Goal: Task Accomplishment & Management: Manage account settings

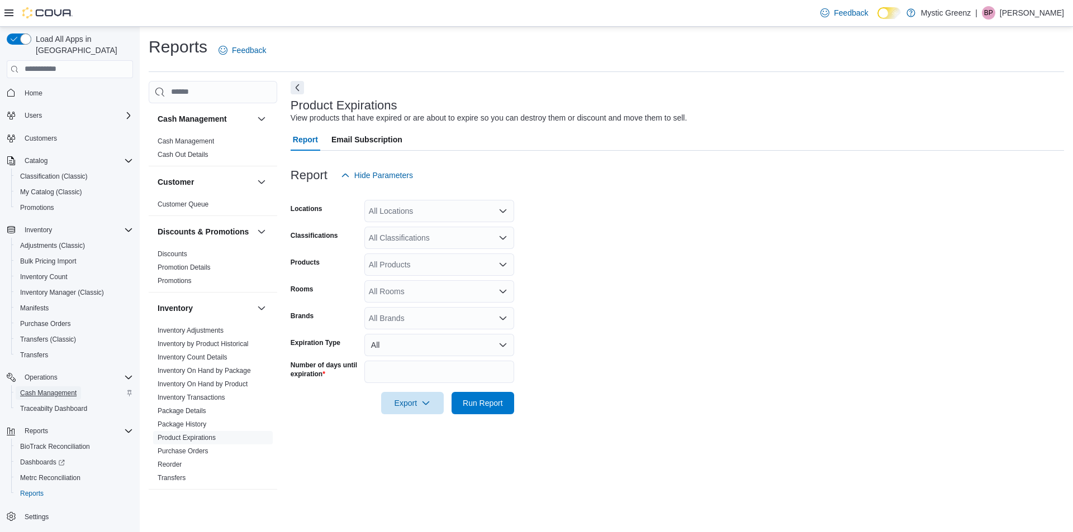
click at [29, 389] on span "Cash Management" at bounding box center [48, 393] width 56 height 9
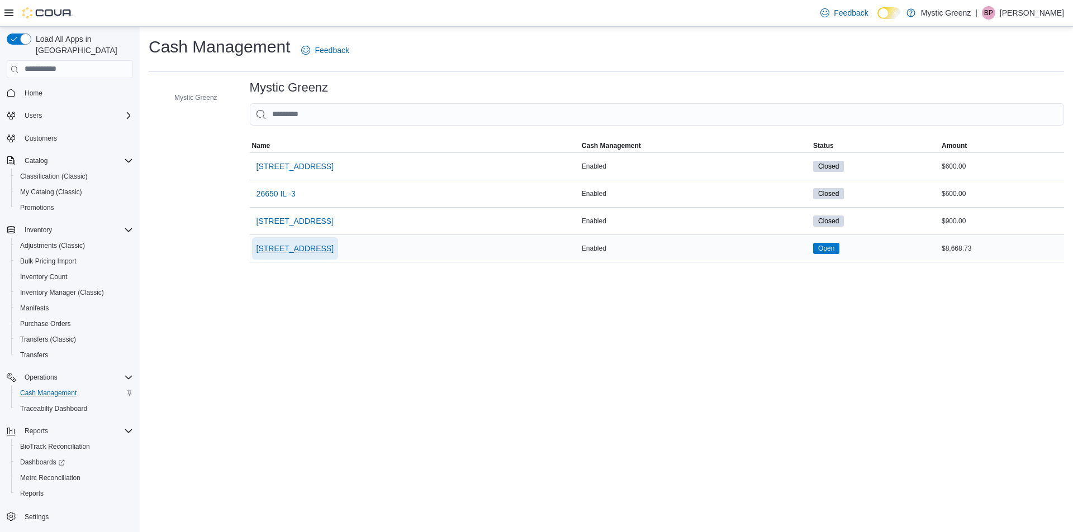
click at [294, 254] on span "[STREET_ADDRESS]" at bounding box center [294, 248] width 77 height 11
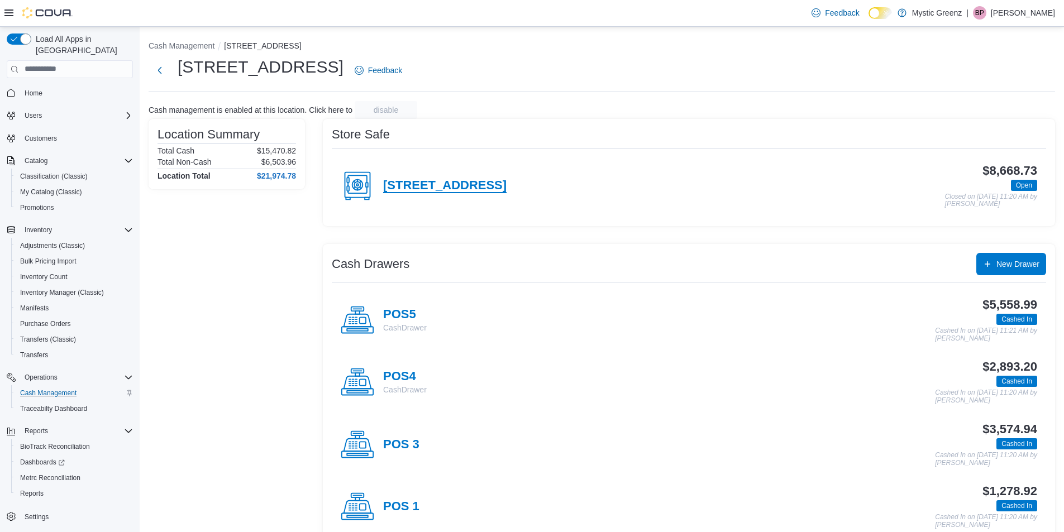
click at [438, 185] on h4 "[STREET_ADDRESS]" at bounding box center [444, 186] width 123 height 15
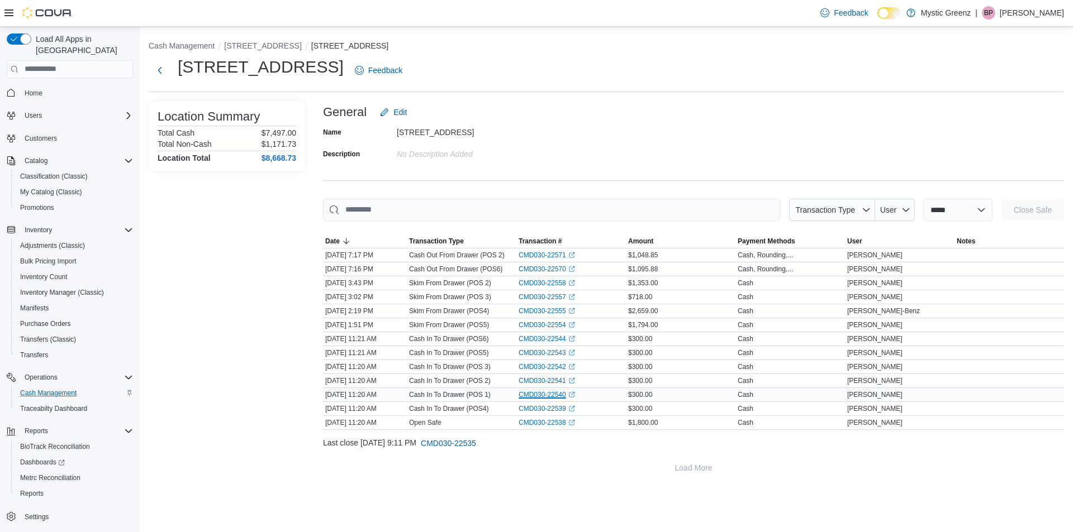
click at [543, 393] on link "CMD030-22540 (opens in a new tab or window)" at bounding box center [546, 394] width 56 height 9
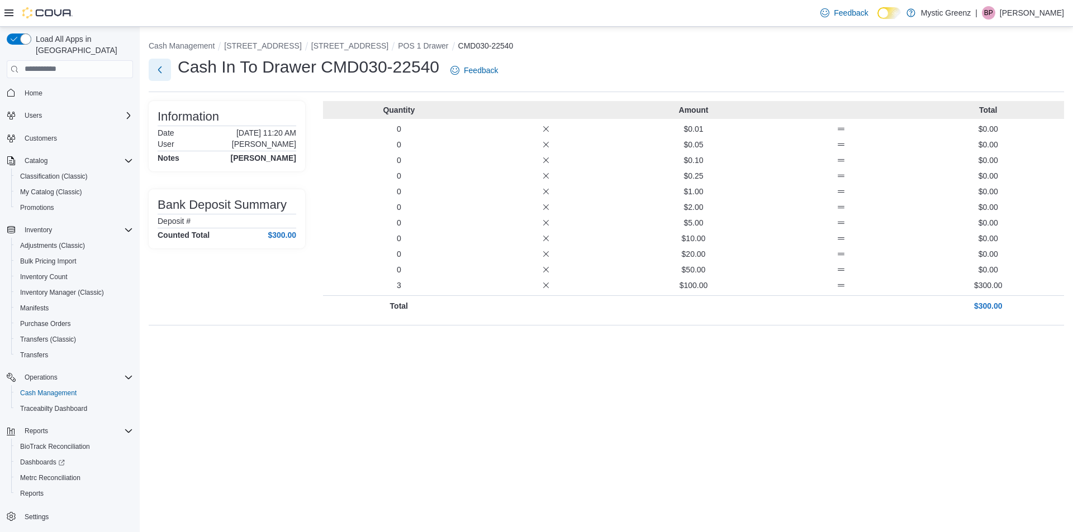
click at [158, 69] on button "Next" at bounding box center [160, 70] width 22 height 22
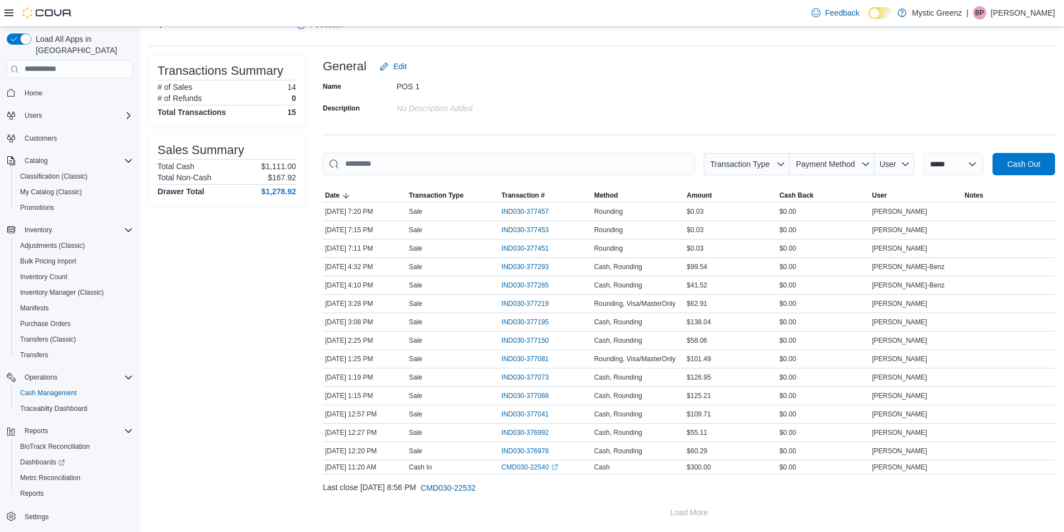
scroll to position [46, 0]
click at [539, 304] on span "IND030-377219" at bounding box center [525, 303] width 47 height 9
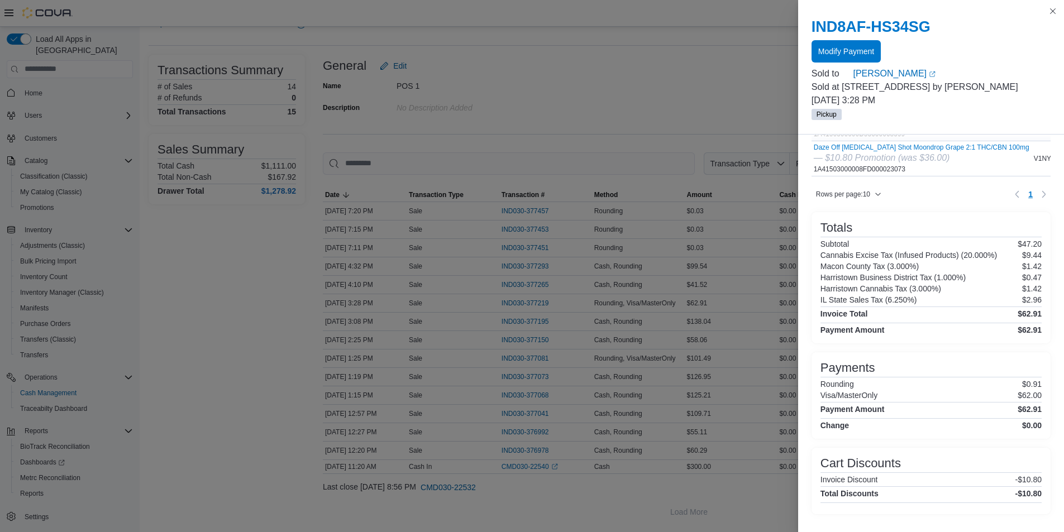
scroll to position [91, 0]
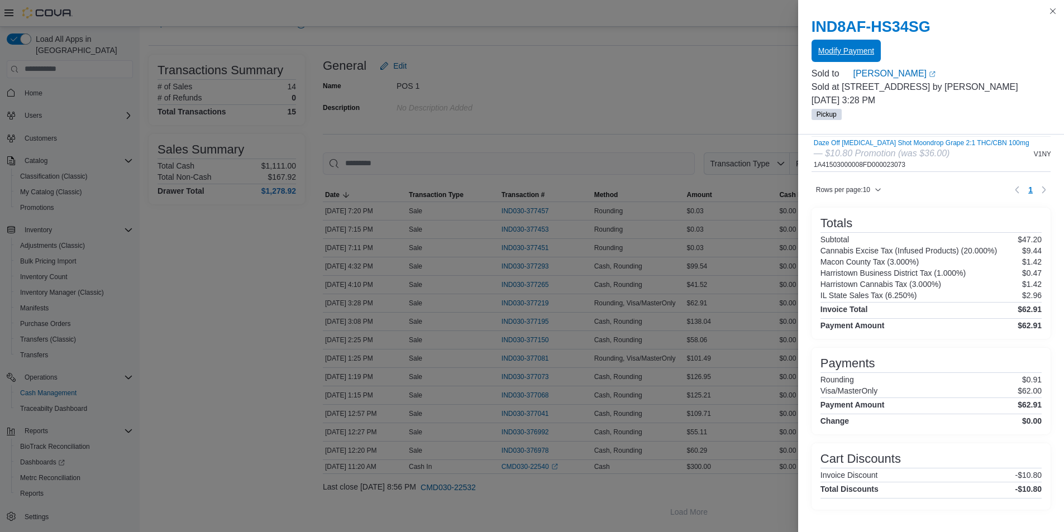
click at [863, 50] on span "Modify Payment" at bounding box center [846, 50] width 56 height 11
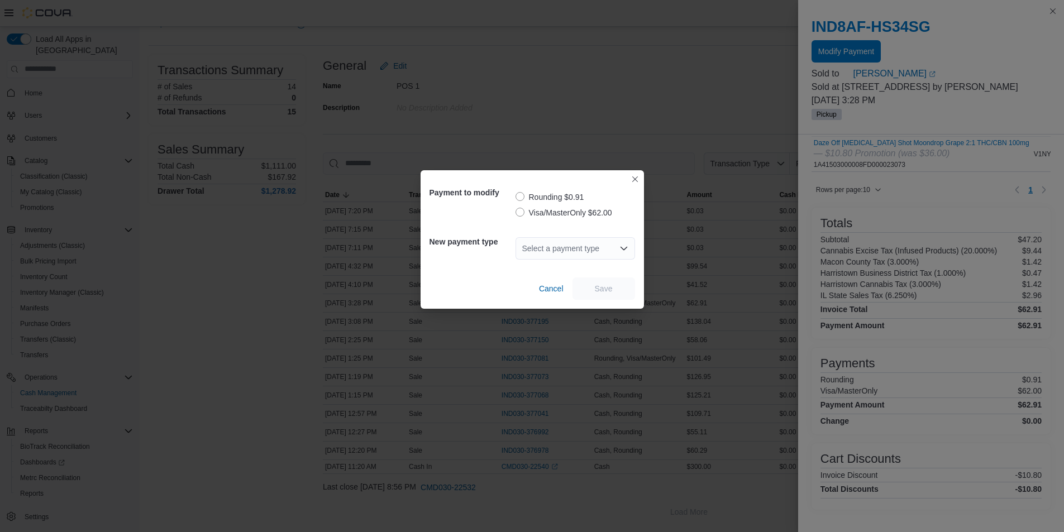
click at [518, 213] on label "Visa/MasterOnly $62.00" at bounding box center [564, 212] width 97 height 13
click at [549, 252] on div "Select a payment type" at bounding box center [576, 248] width 120 height 22
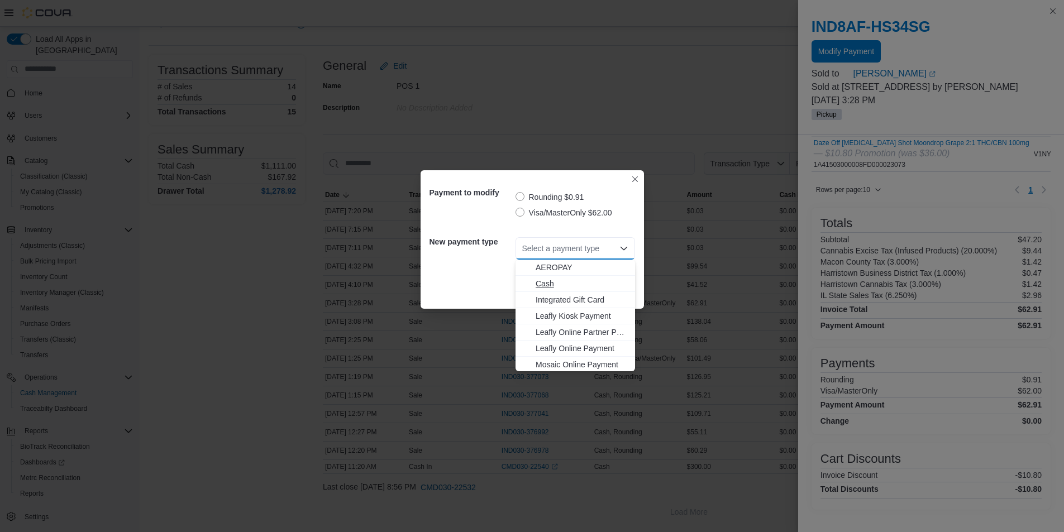
click at [551, 285] on span "Cash" at bounding box center [582, 283] width 93 height 11
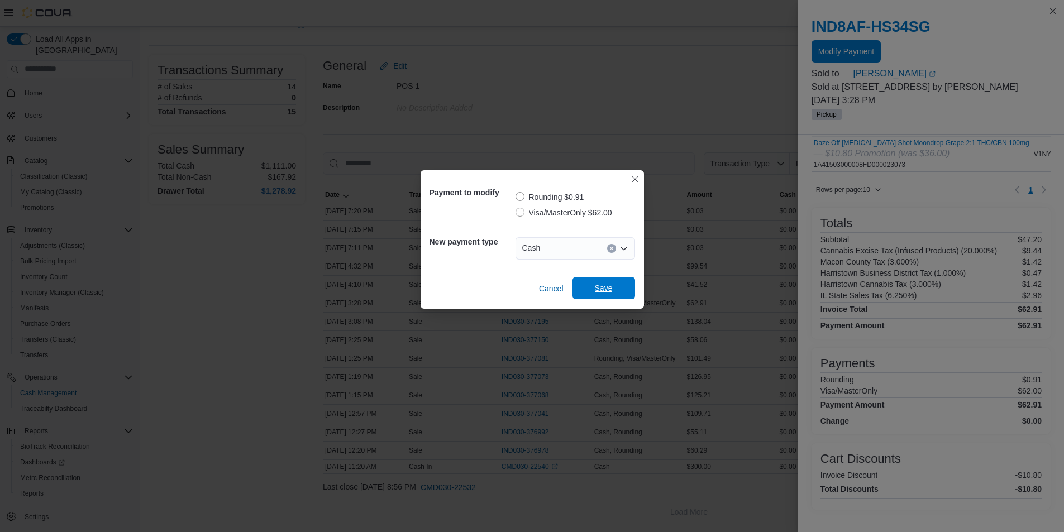
click at [601, 292] on span "Save" at bounding box center [604, 288] width 18 height 11
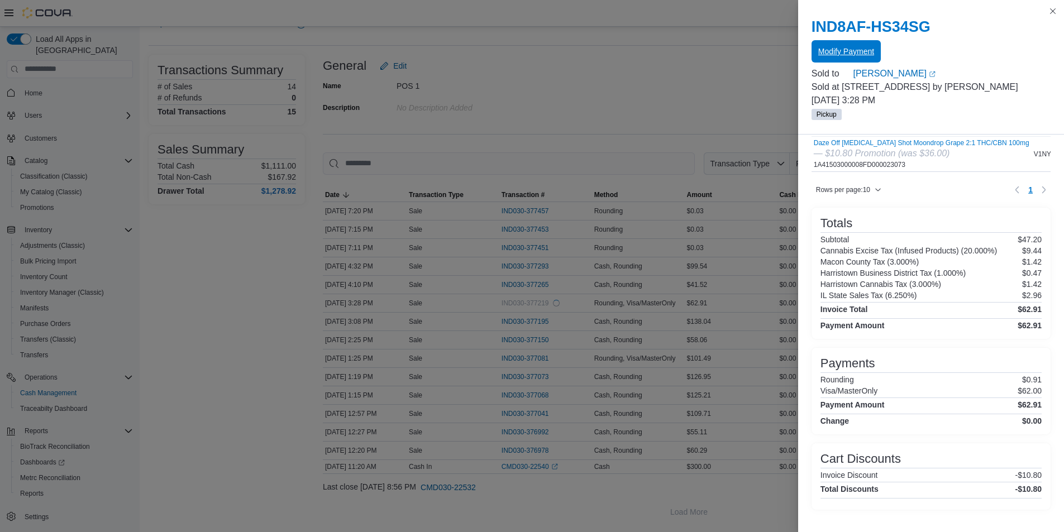
scroll to position [0, 0]
